Goal: Task Accomplishment & Management: Manage account settings

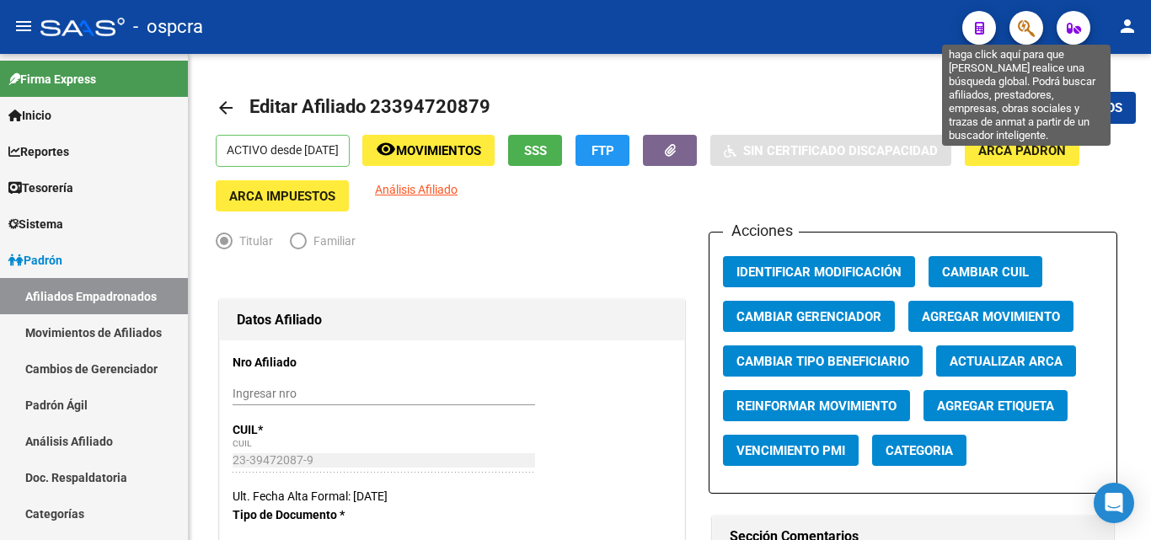
click at [1025, 28] on icon "button" at bounding box center [1026, 28] width 17 height 19
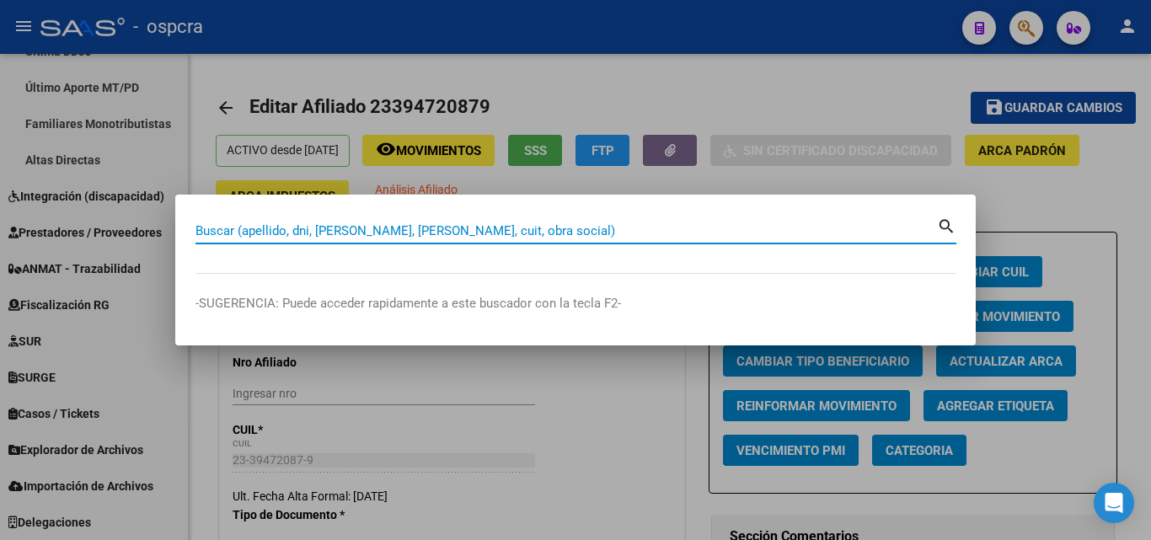
paste input "44369115"
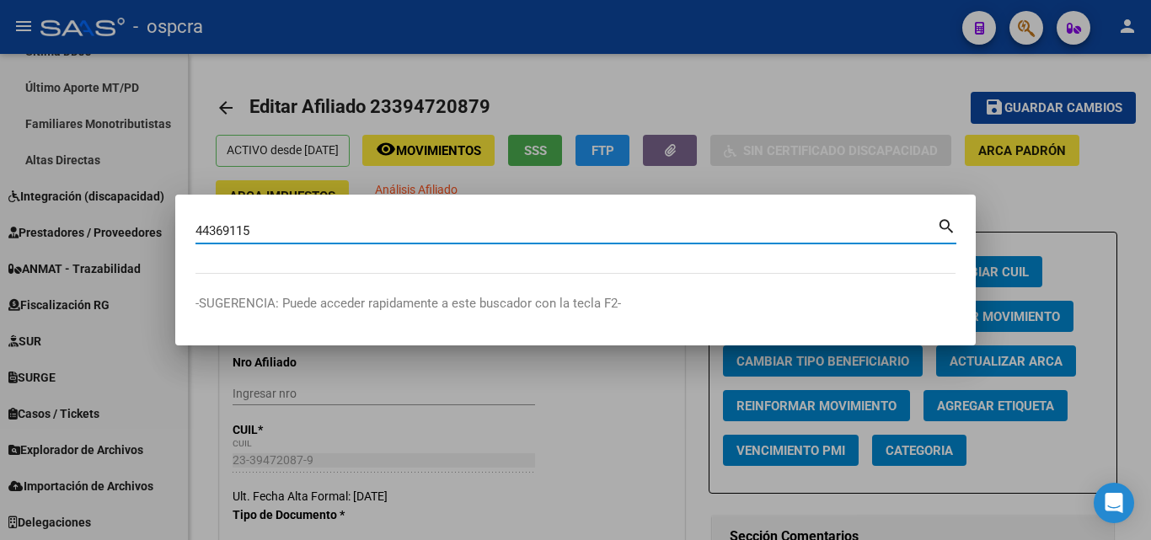
type input "44369115"
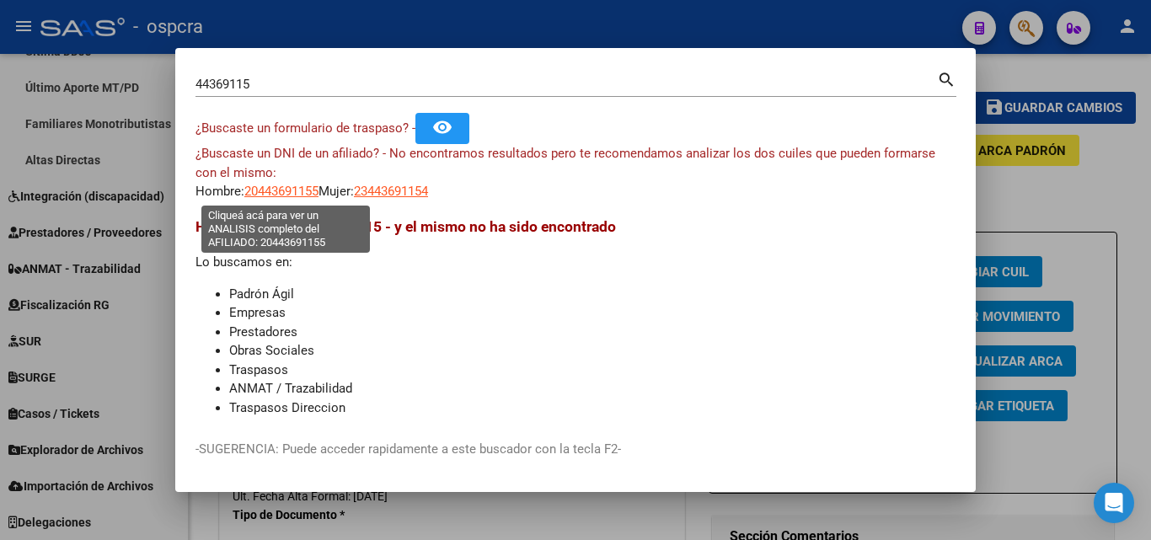
click at [299, 195] on span "20443691155" at bounding box center [281, 191] width 74 height 15
type textarea "20443691155"
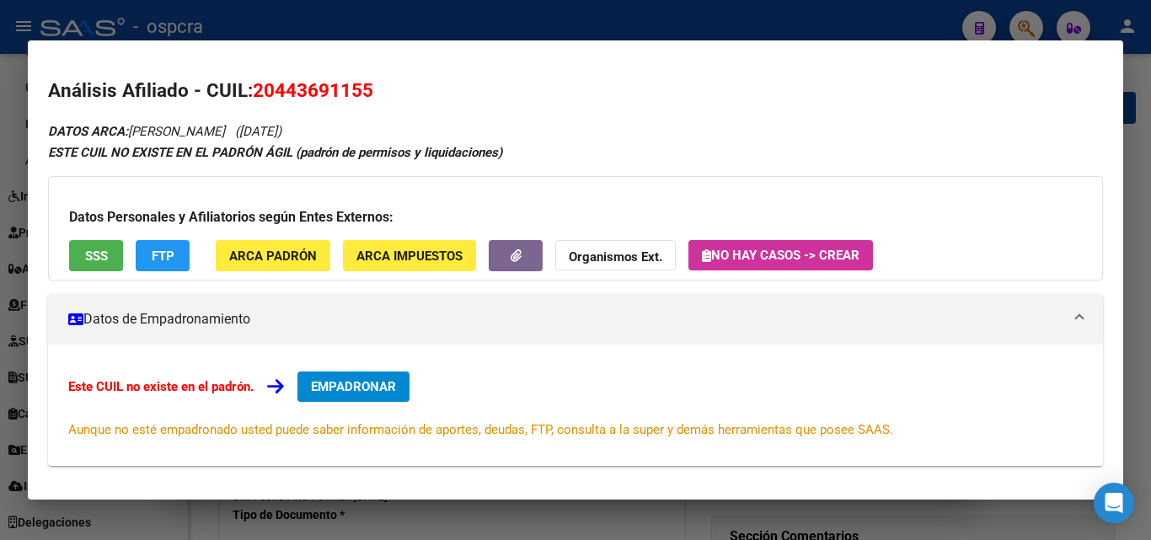
click at [0, 312] on div at bounding box center [575, 270] width 1151 height 540
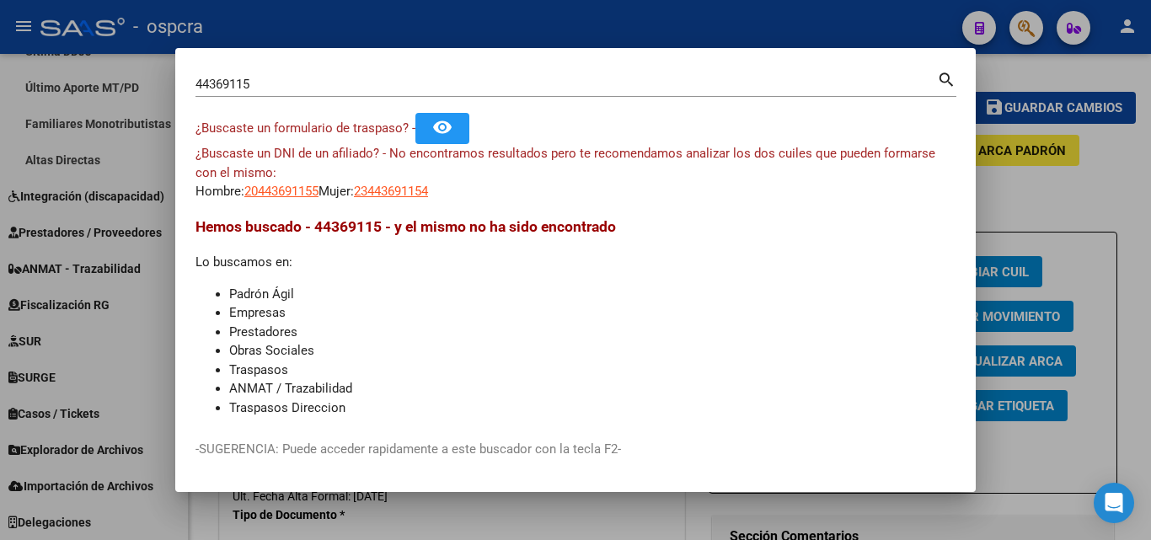
drag, startPoint x: 1008, startPoint y: 123, endPoint x: 1052, endPoint y: 23, distance: 109.4
click at [1012, 122] on div at bounding box center [575, 270] width 1151 height 540
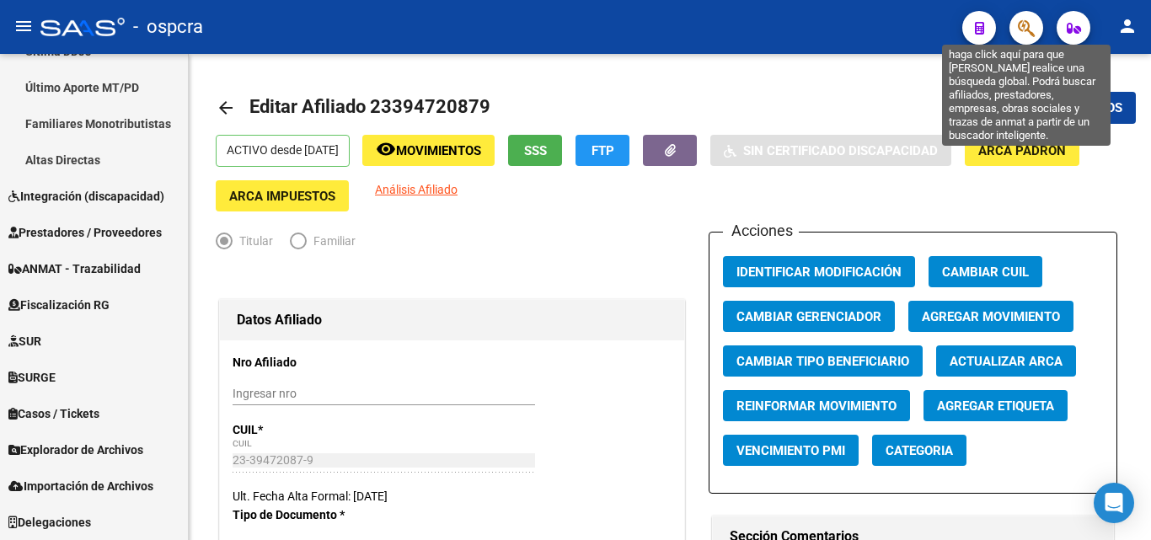
click at [1020, 33] on icon "button" at bounding box center [1026, 28] width 17 height 19
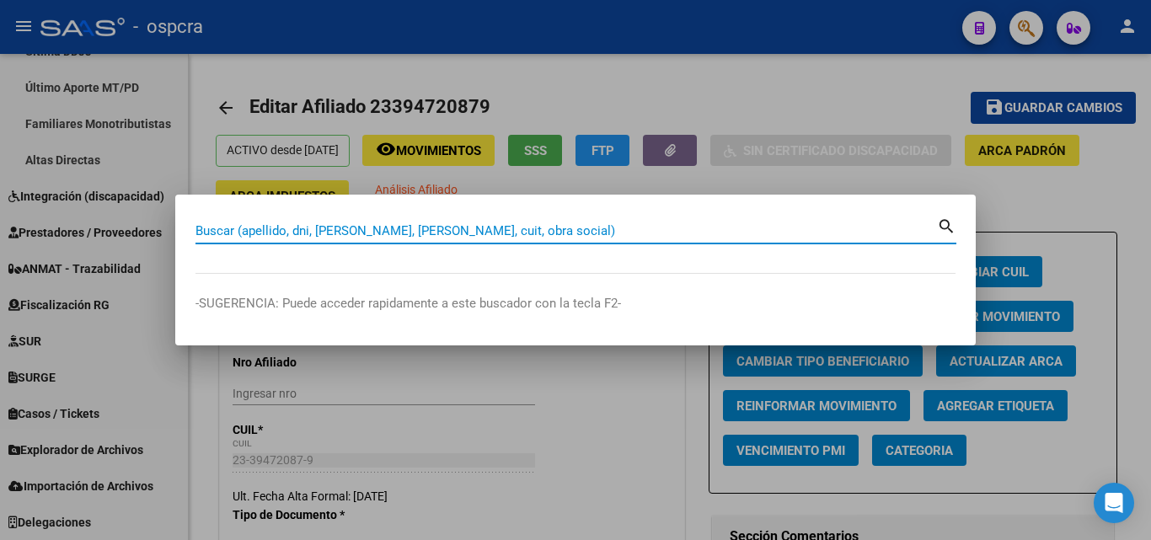
click at [217, 230] on input "Buscar (apellido, dni, [PERSON_NAME], [PERSON_NAME], cuit, obra social)" at bounding box center [565, 230] width 741 height 15
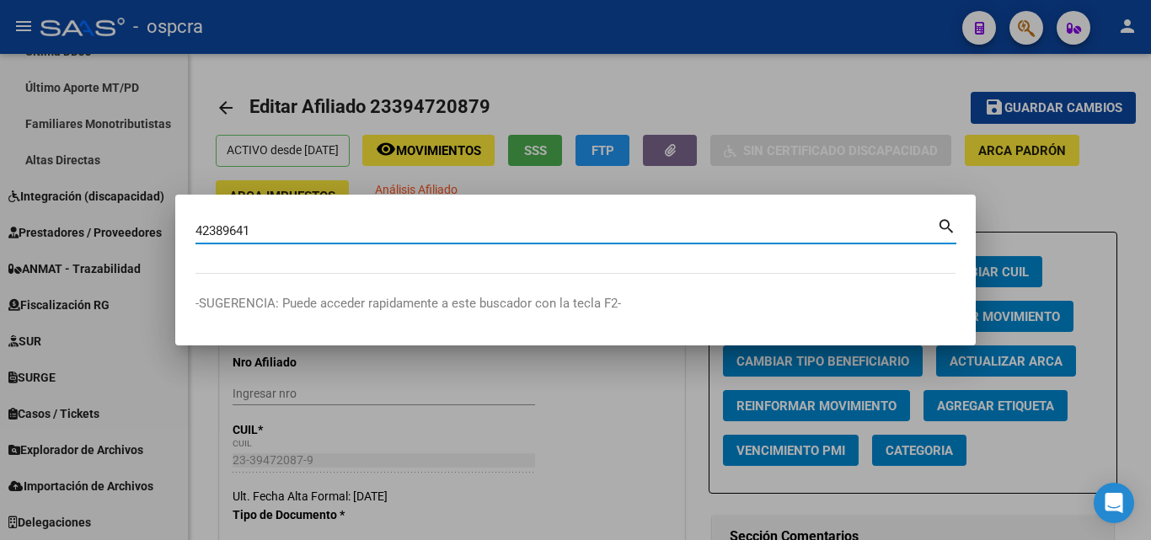
type input "42389641"
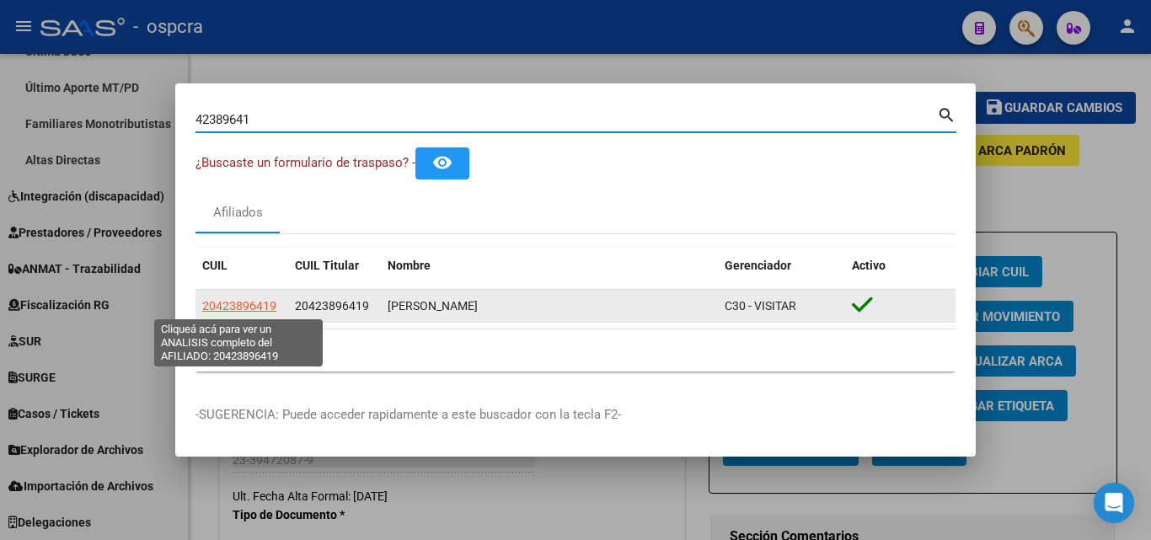
click at [249, 306] on span "20423896419" at bounding box center [239, 305] width 74 height 13
type textarea "20423896419"
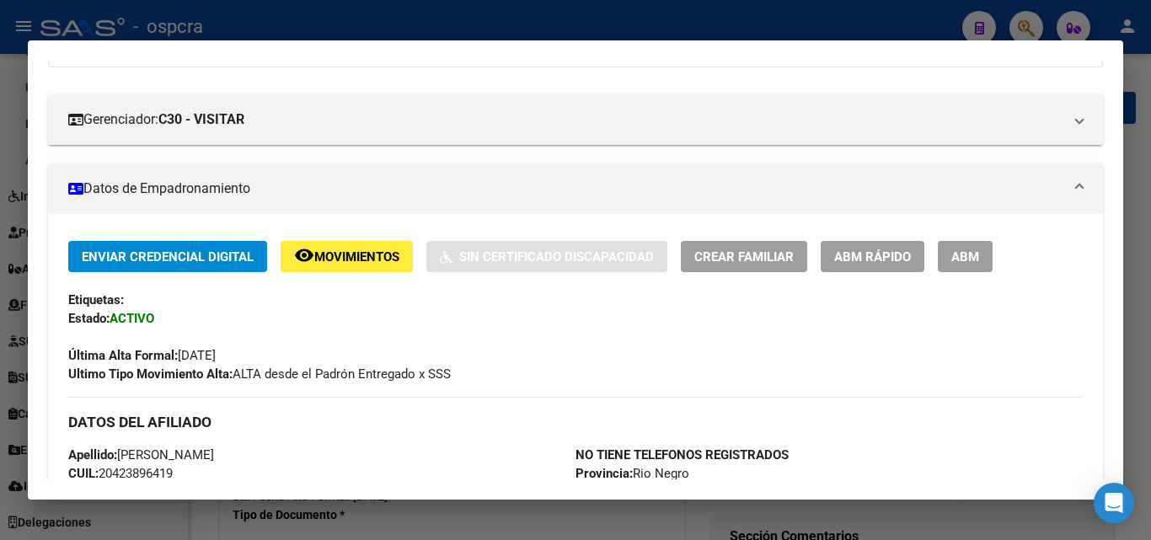
scroll to position [168, 0]
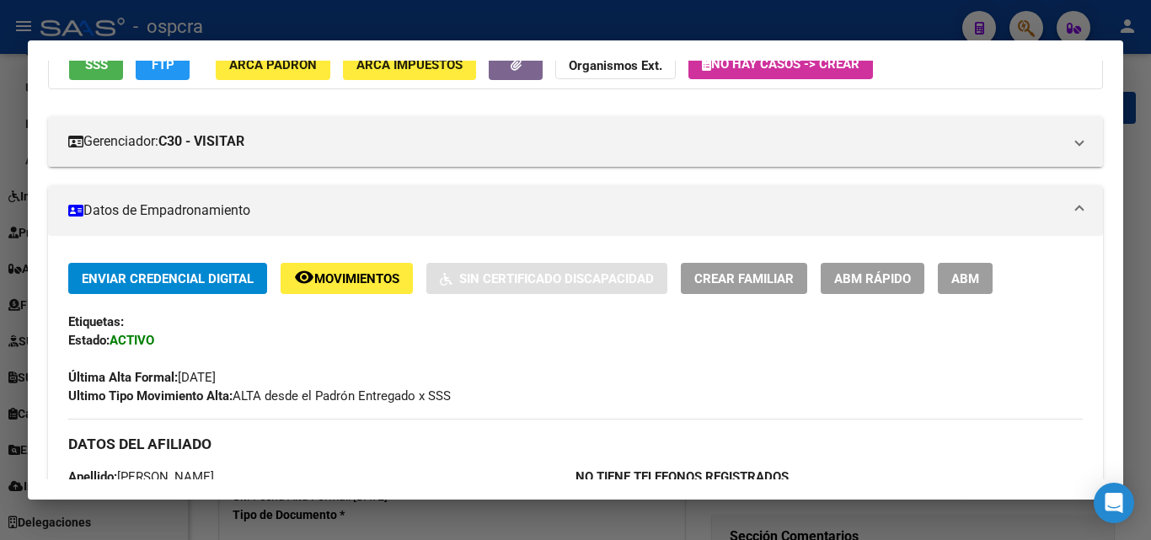
click at [967, 278] on span "ABM" at bounding box center [965, 278] width 28 height 15
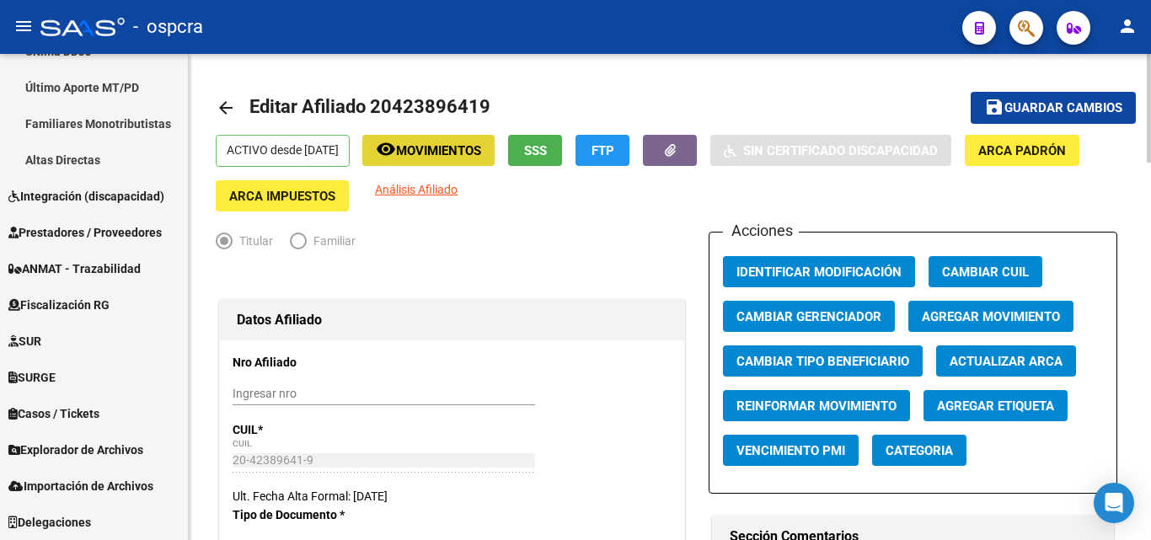
click at [476, 151] on span "Movimientos" at bounding box center [438, 150] width 85 height 15
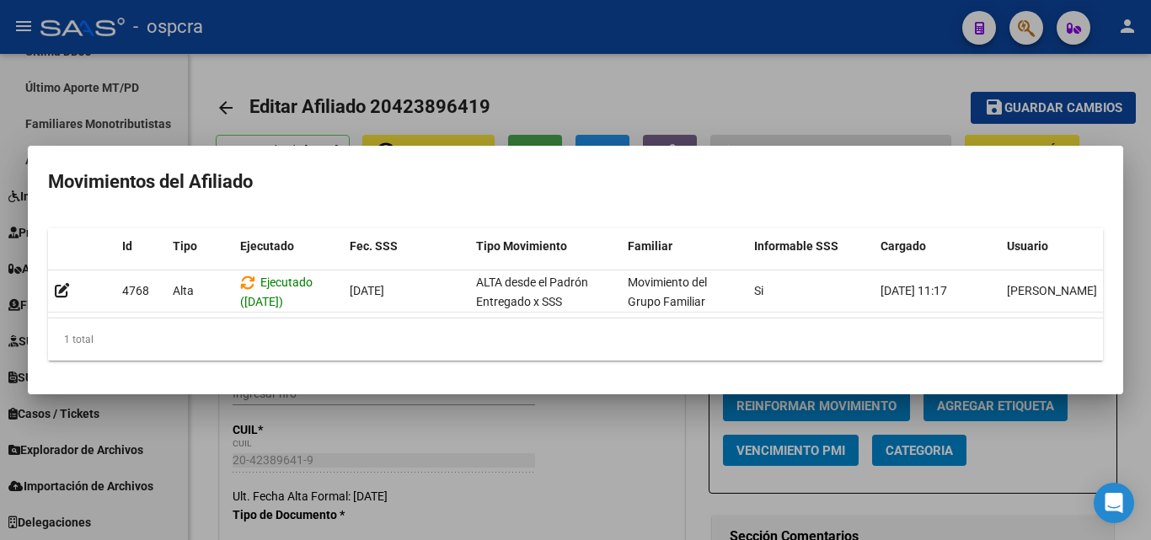
click at [616, 438] on div at bounding box center [575, 270] width 1151 height 540
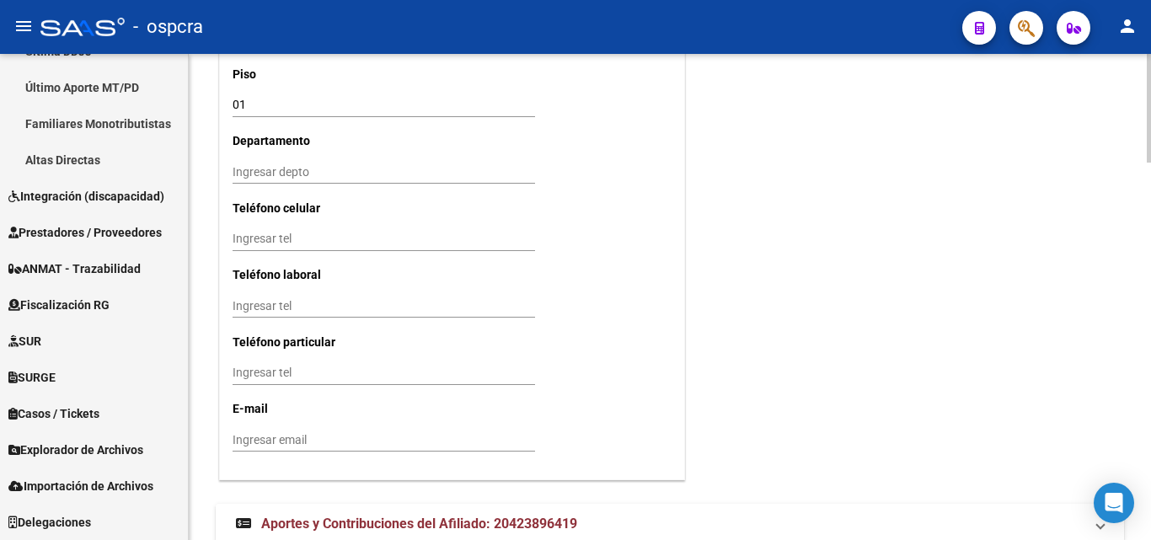
scroll to position [1682, 0]
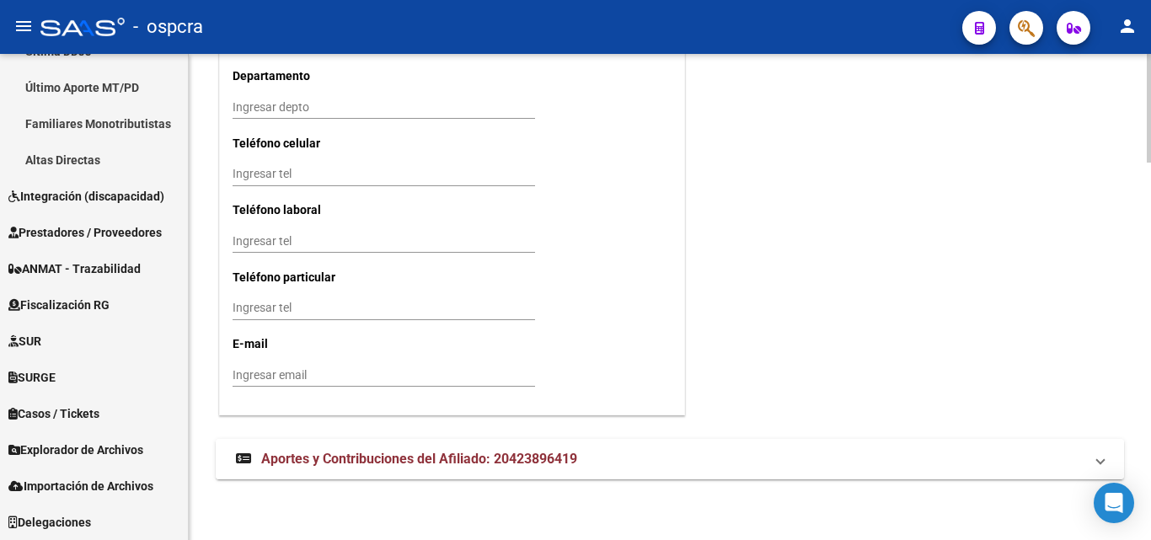
click at [376, 459] on span "Aportes y Contribuciones del Afiliado: 20423896419" at bounding box center [419, 459] width 316 height 16
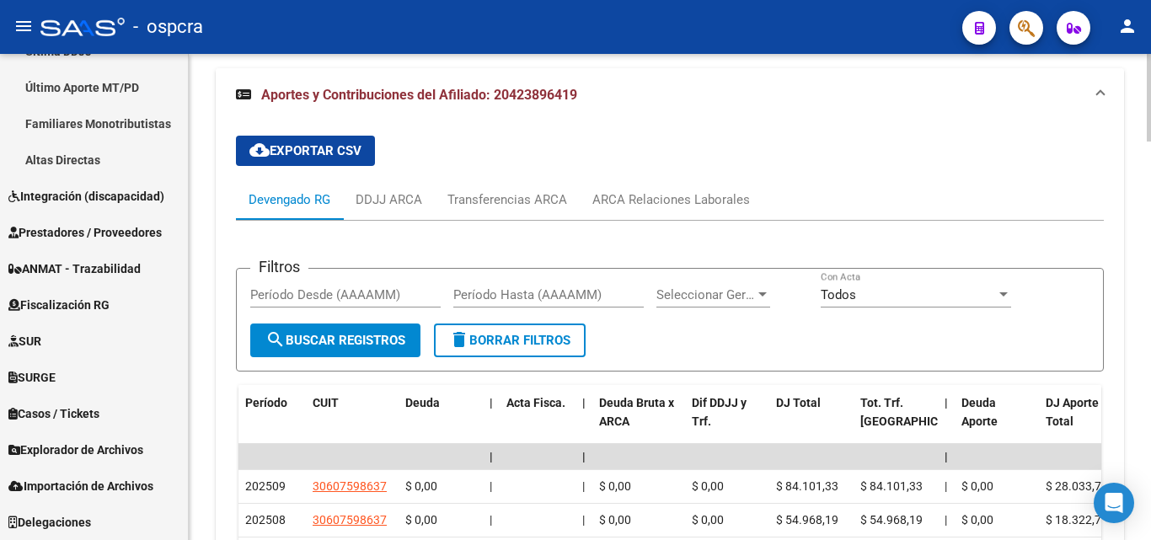
scroll to position [2200, 0]
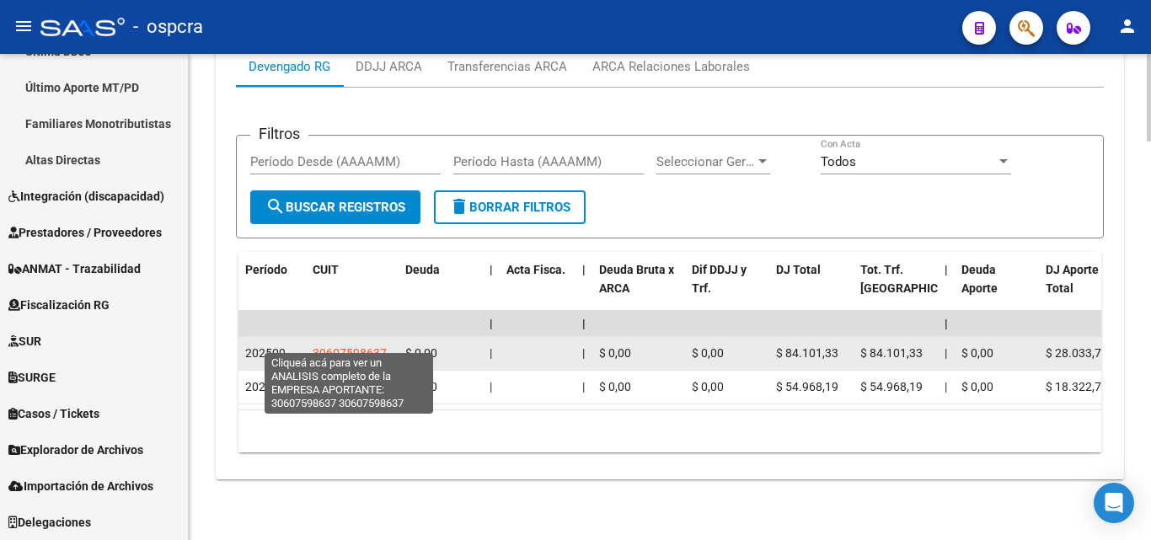
click at [353, 346] on span "30607598637" at bounding box center [350, 352] width 74 height 13
type textarea "30607598637"
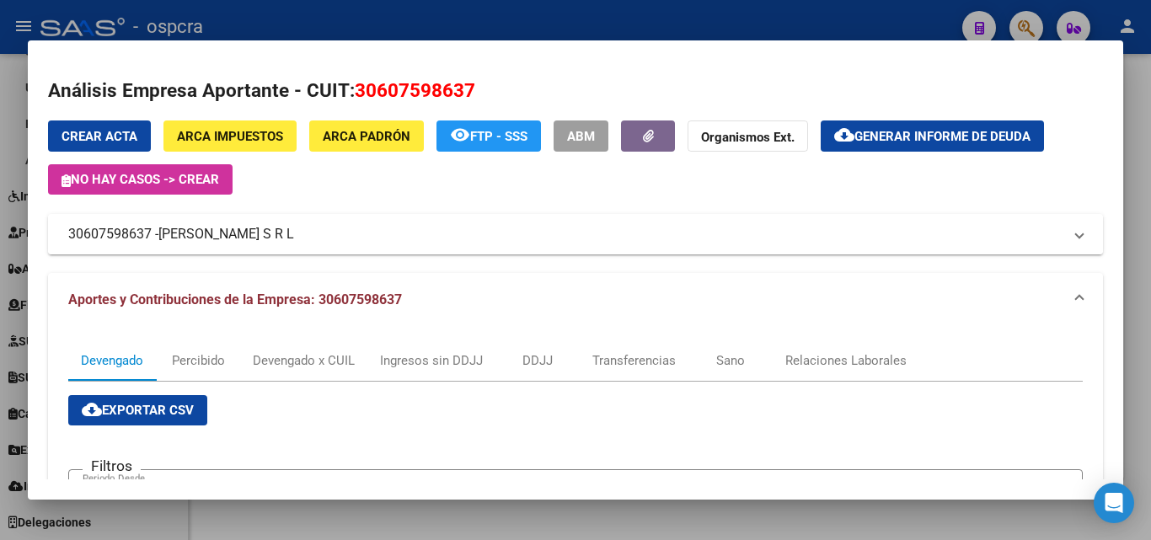
click at [238, 228] on span "[PERSON_NAME] S R L" at bounding box center [226, 234] width 136 height 20
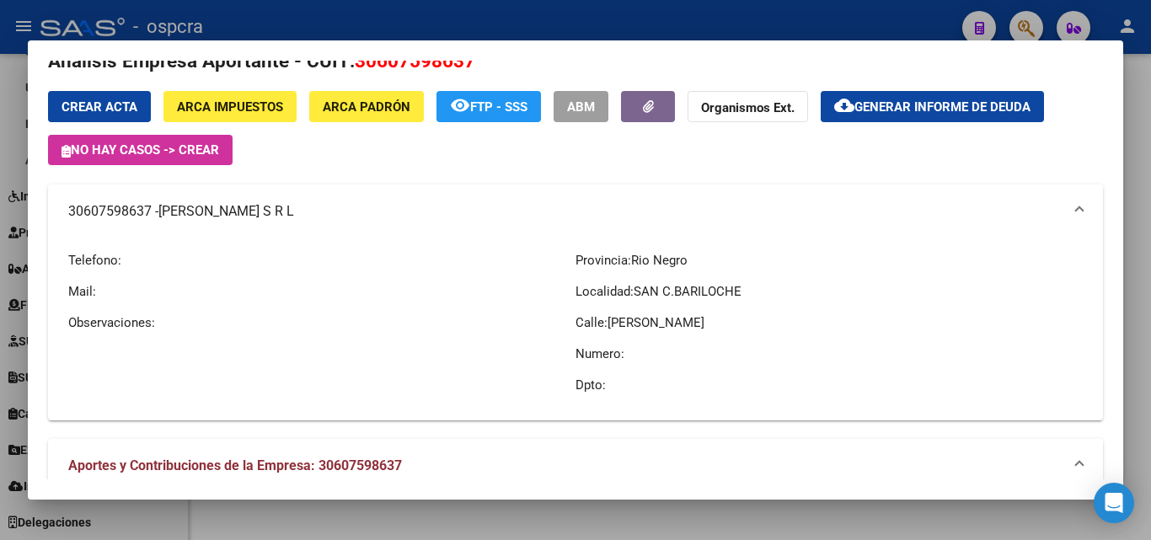
scroll to position [0, 0]
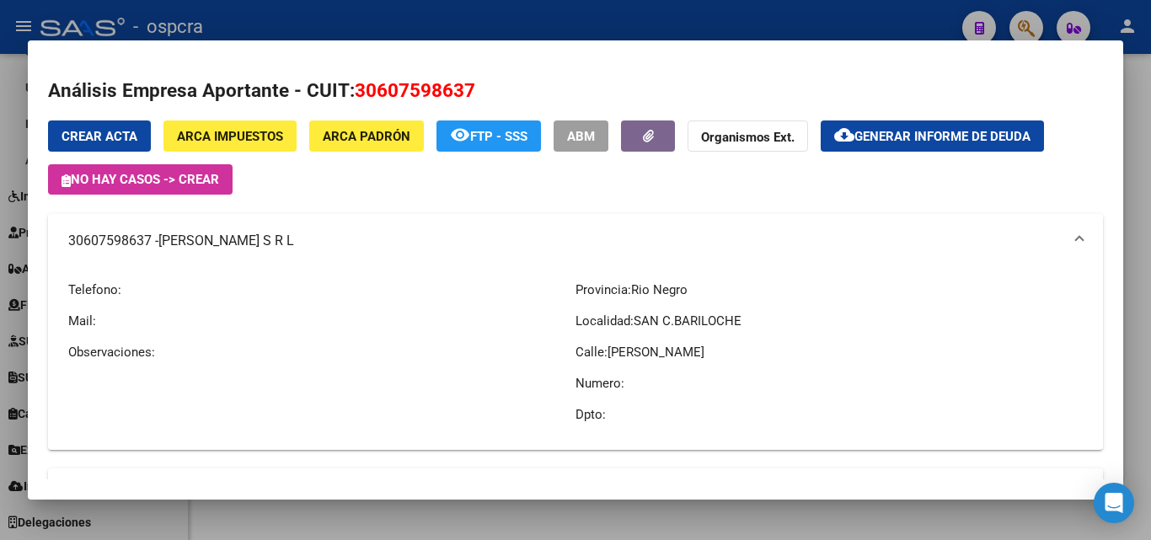
click at [0, 332] on div at bounding box center [575, 270] width 1151 height 540
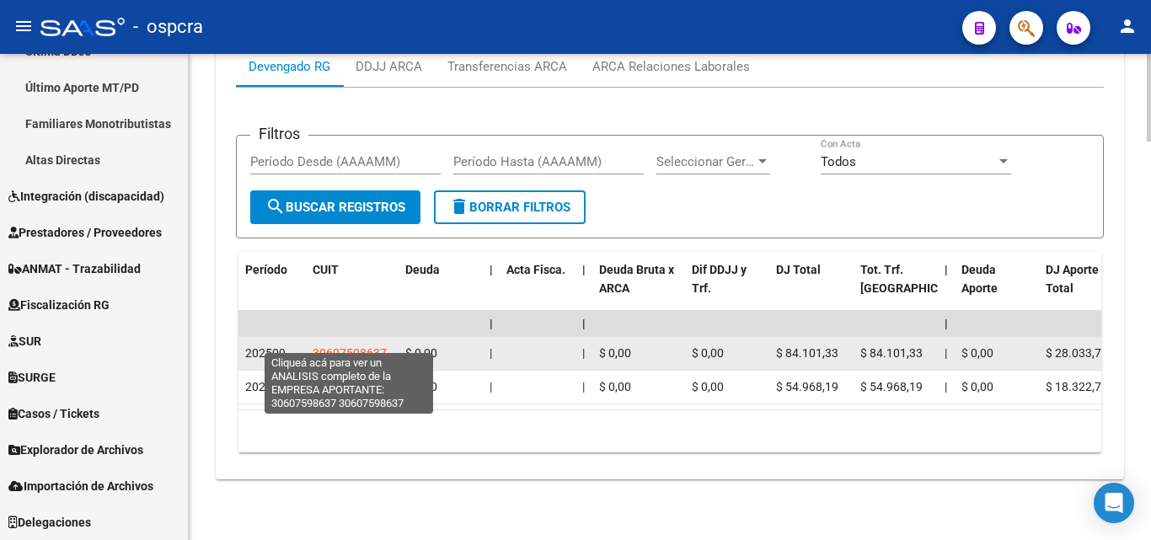
click at [354, 346] on span "30607598637" at bounding box center [350, 352] width 74 height 13
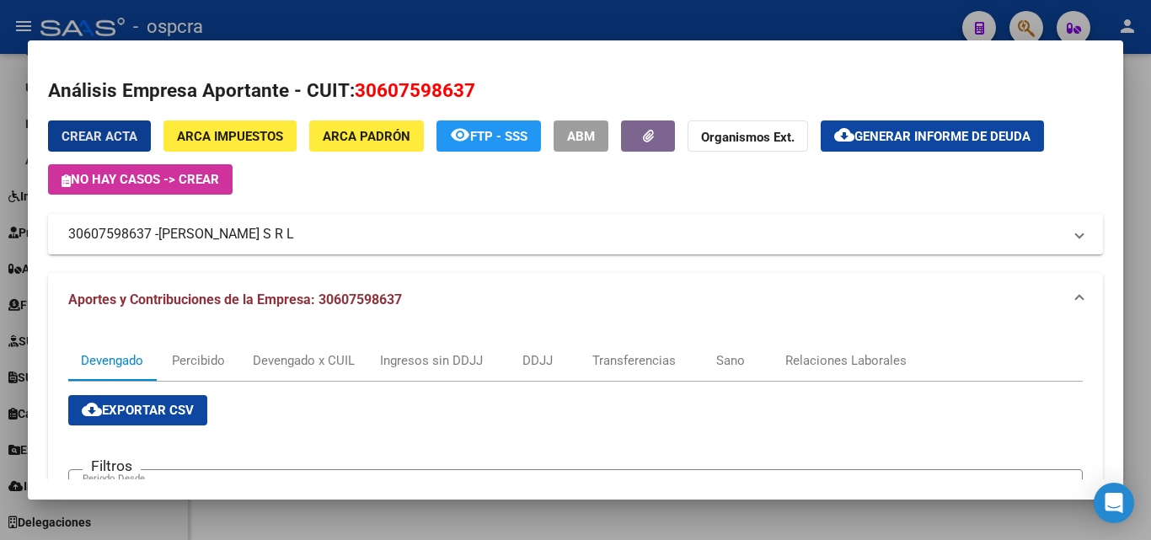
click at [0, 346] on div at bounding box center [575, 270] width 1151 height 540
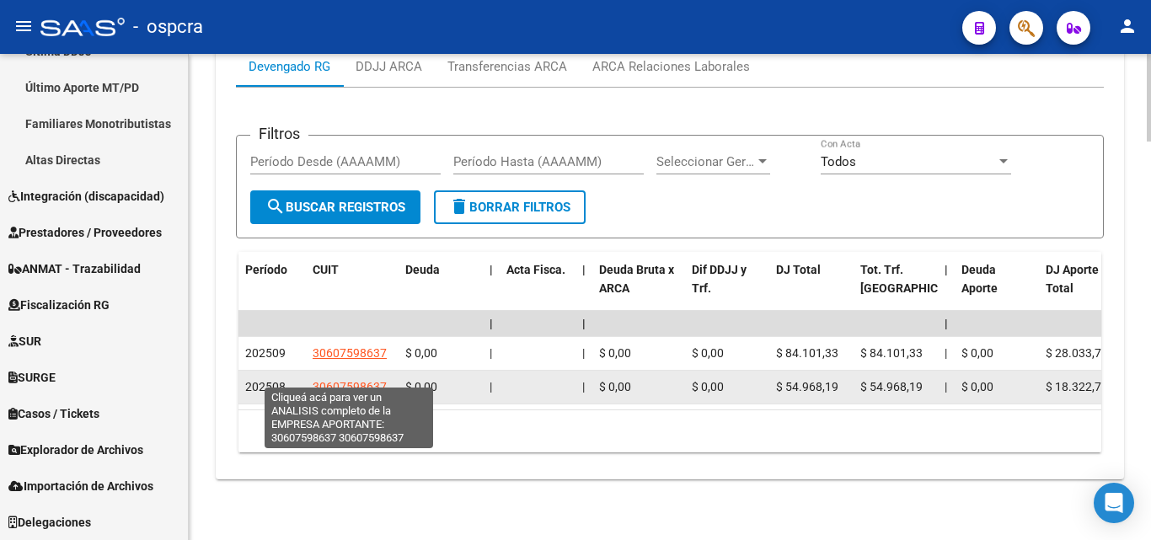
click at [378, 380] on span "30607598637" at bounding box center [350, 386] width 74 height 13
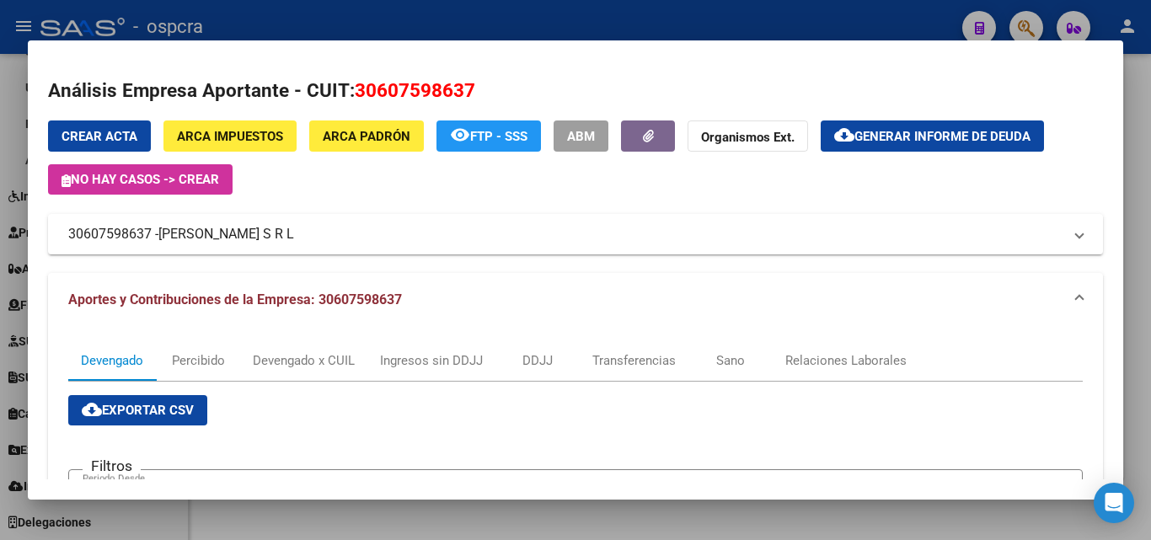
click at [0, 325] on div at bounding box center [575, 270] width 1151 height 540
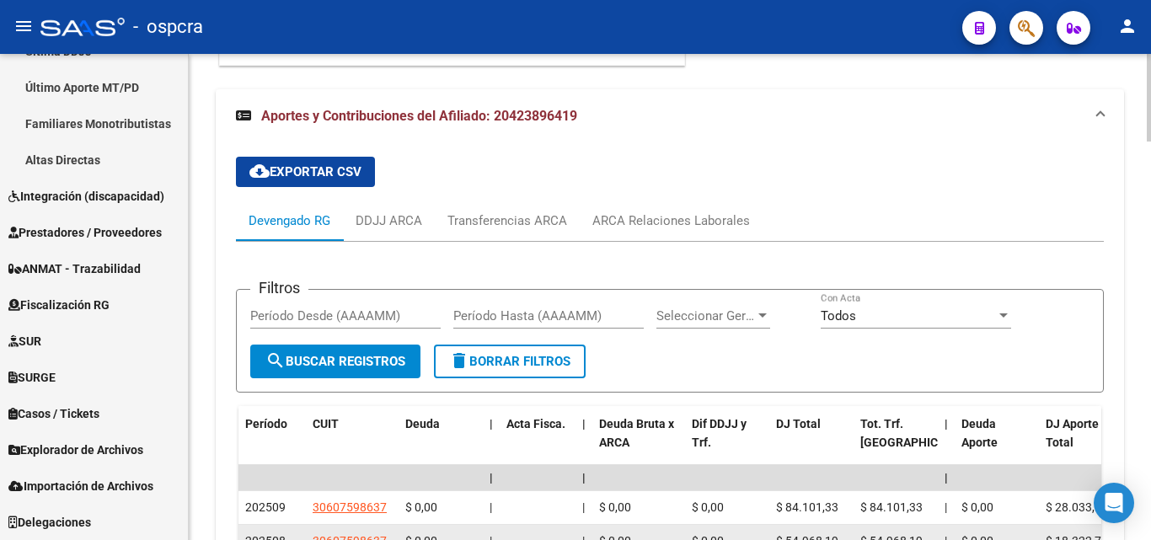
scroll to position [2106, 0]
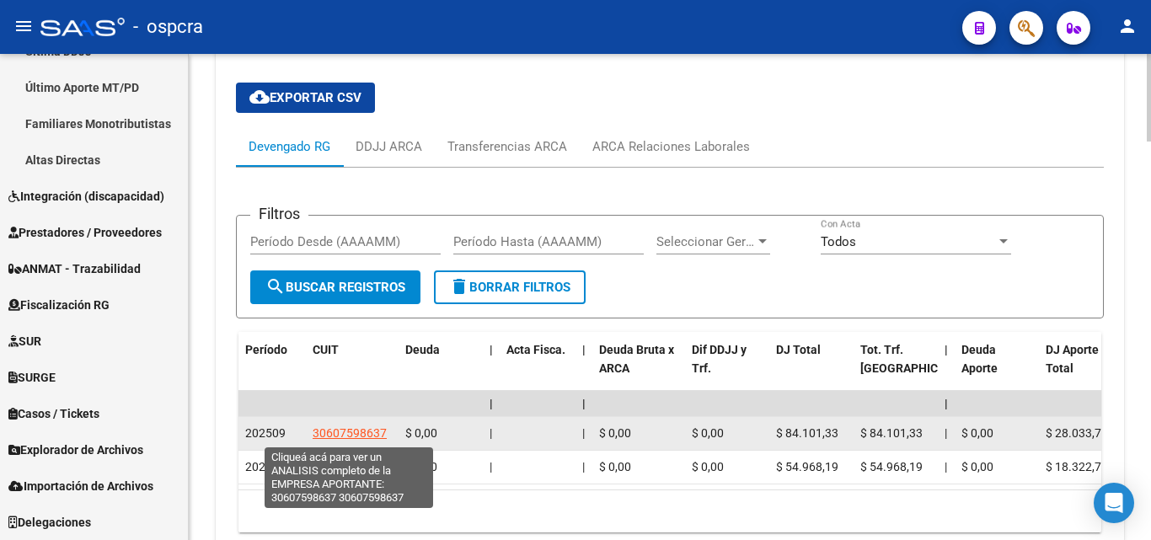
click at [353, 432] on span "30607598637" at bounding box center [350, 432] width 74 height 13
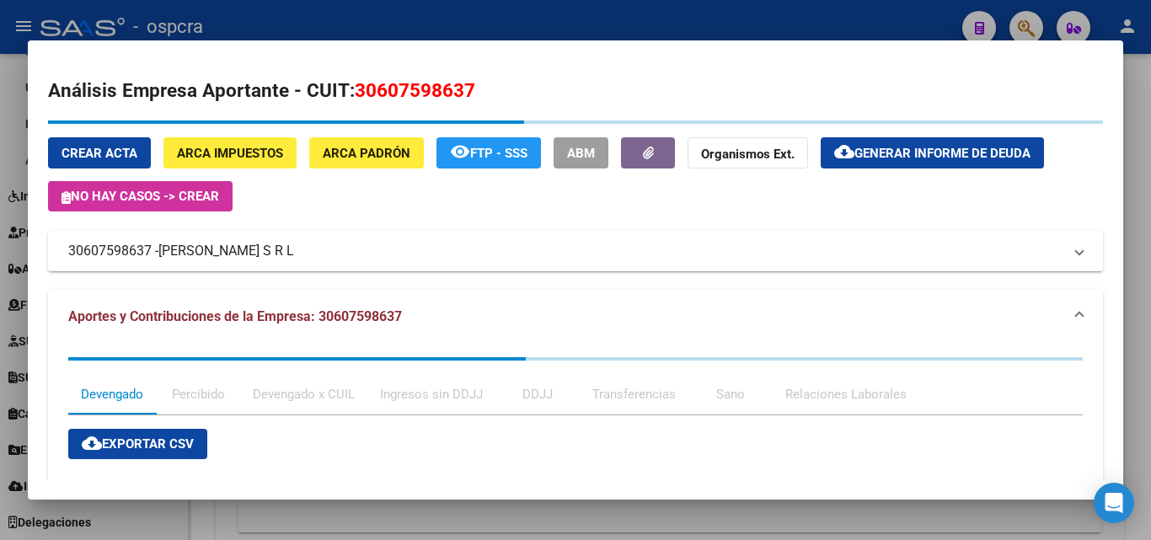
click at [206, 252] on mat-expansion-panel-header "30607598637 - [PERSON_NAME] S R L" at bounding box center [575, 251] width 1055 height 40
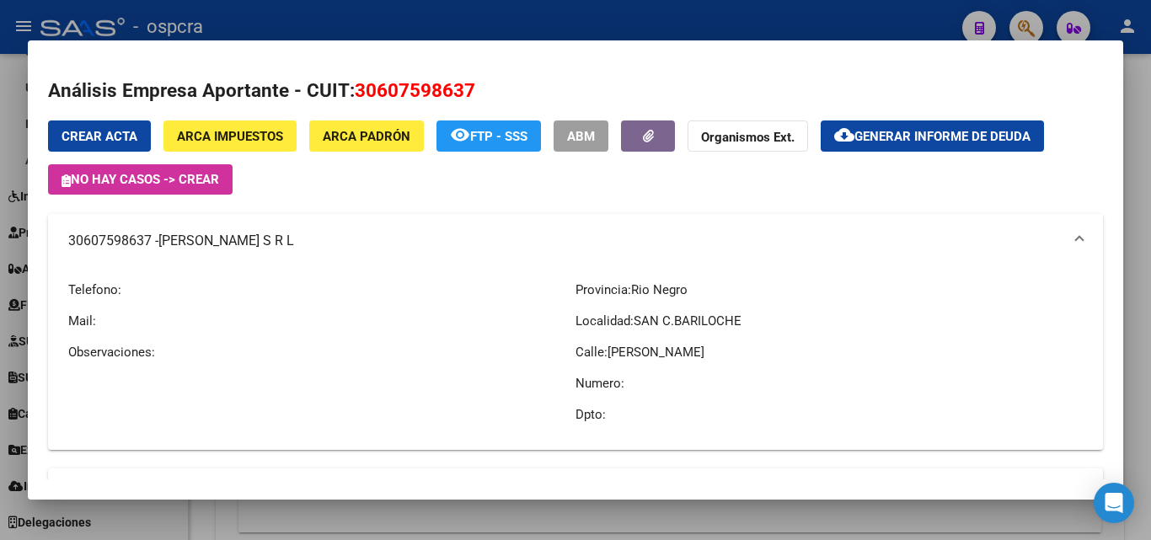
drag, startPoint x: 55, startPoint y: 244, endPoint x: 238, endPoint y: 240, distance: 182.9
click at [238, 240] on mat-expansion-panel-header "30607598637 - [PERSON_NAME] S R L" at bounding box center [575, 241] width 1055 height 54
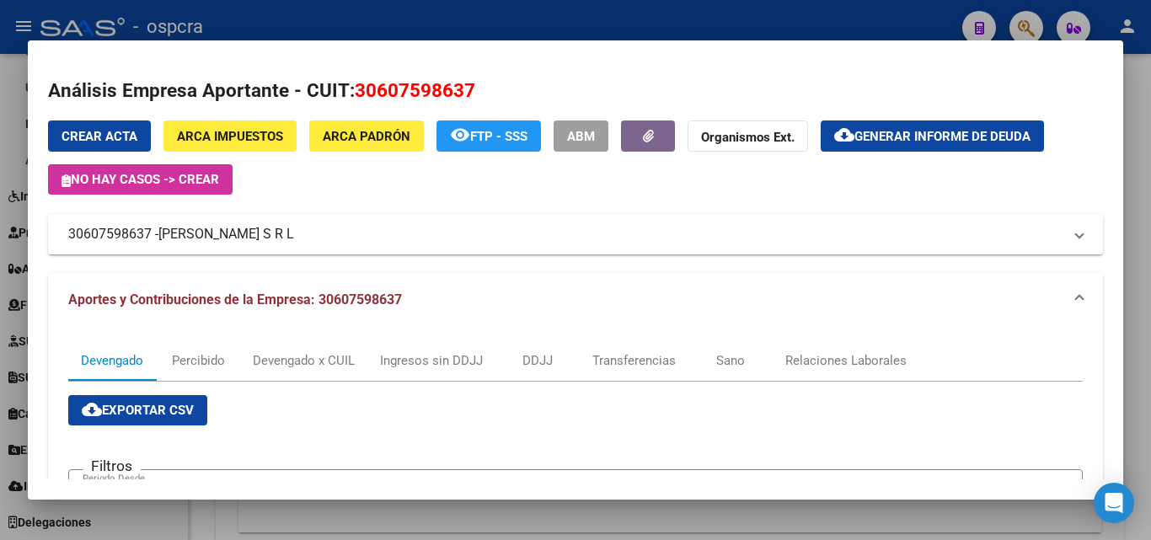
copy mat-panel-title "30607598637 - [PERSON_NAME] S R L"
click at [0, 297] on div at bounding box center [575, 270] width 1151 height 540
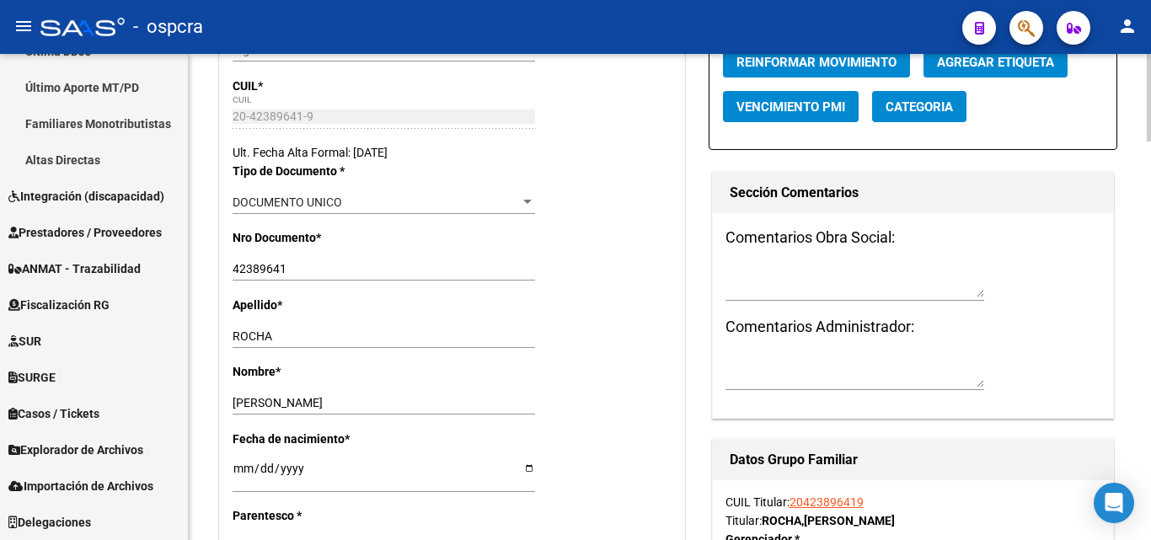
scroll to position [0, 0]
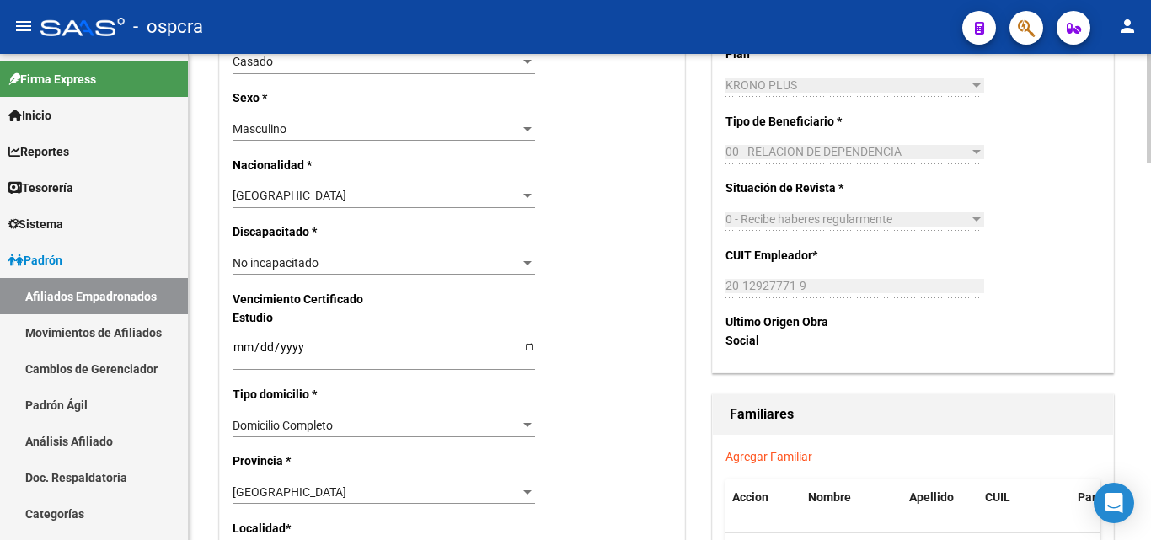
scroll to position [505, 0]
